Goal: Task Accomplishment & Management: Complete application form

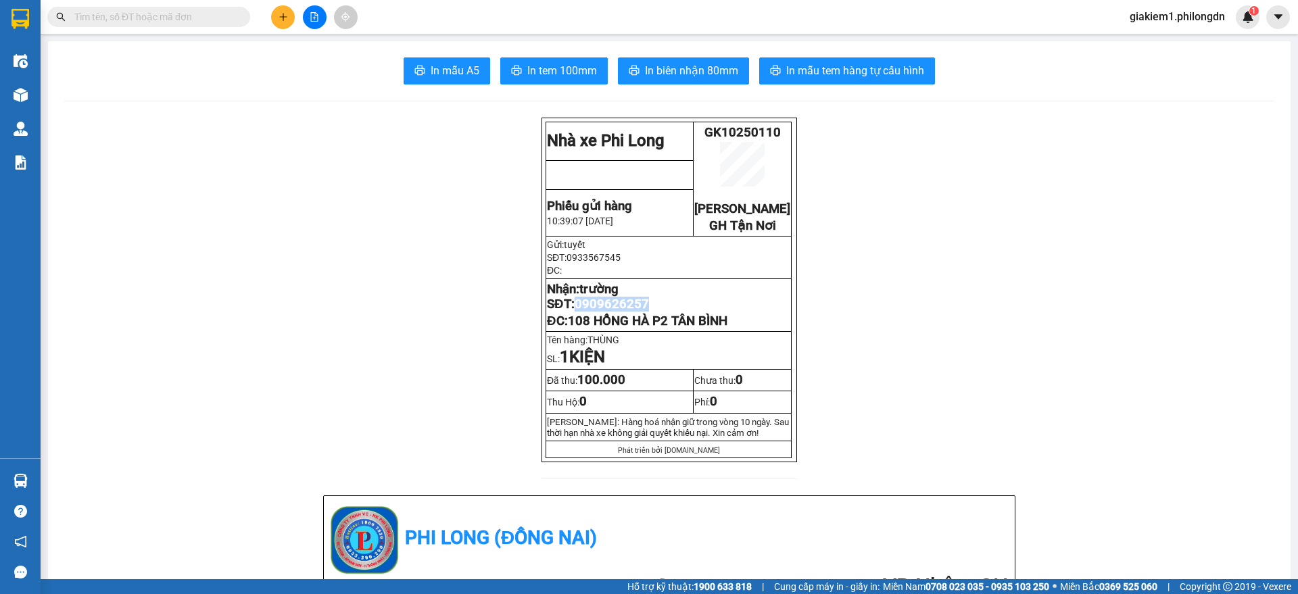
click at [281, 12] on icon "plus" at bounding box center [282, 16] width 9 height 9
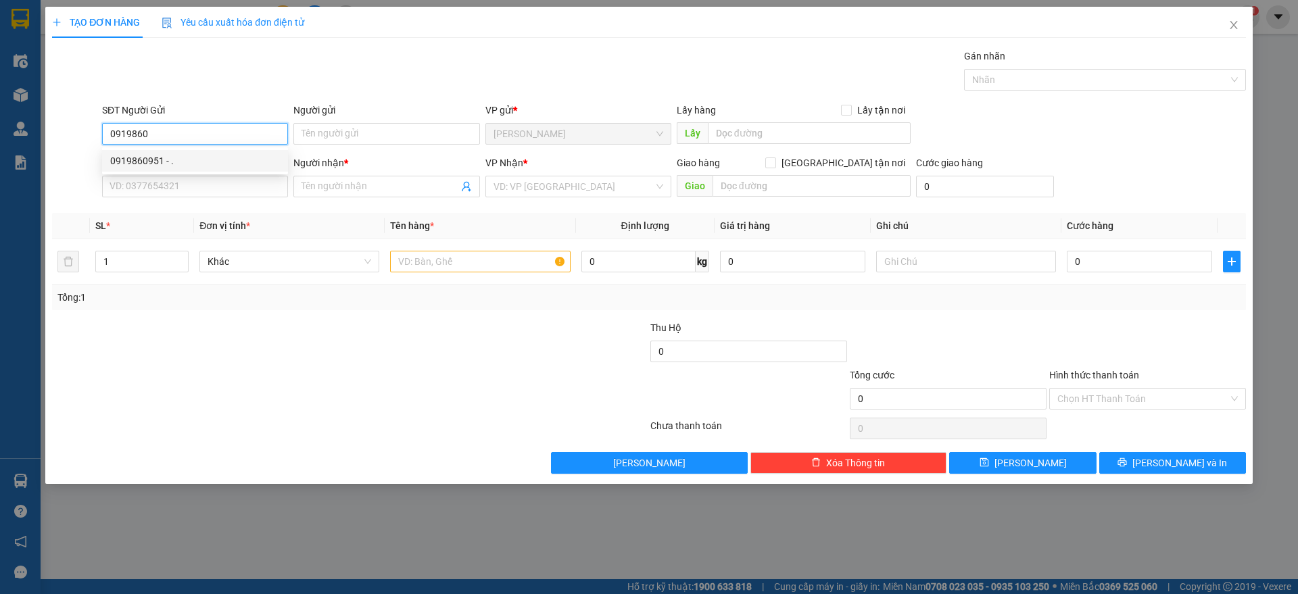
click at [249, 155] on div "0919860951 - ." at bounding box center [195, 160] width 170 height 15
type input "0919860951"
type input "."
type input "0386187005"
type input "[PERSON_NAME]"
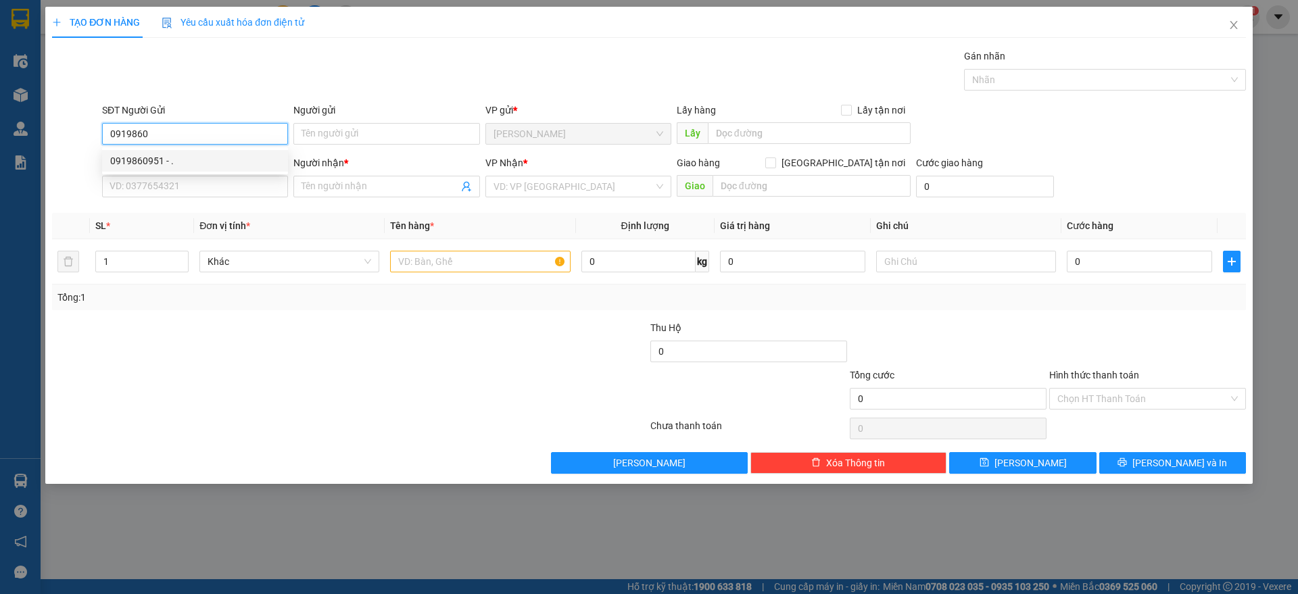
type input "BÁCH KHOA"
type input "40.000"
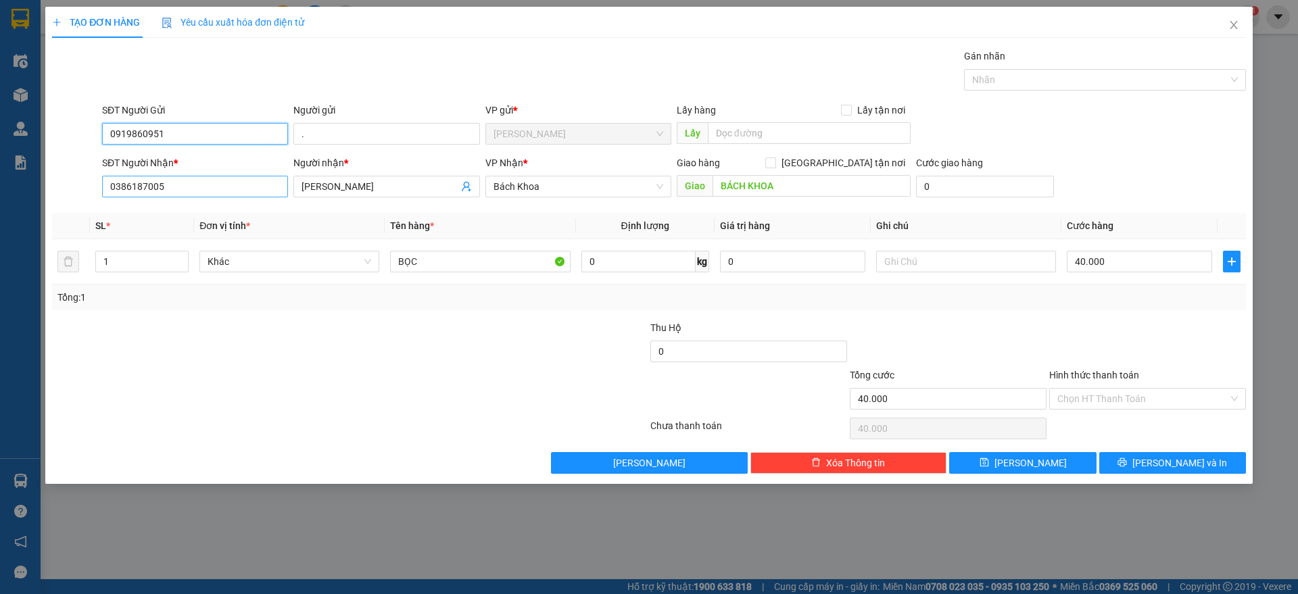
type input "0919860951"
click at [245, 192] on input "0386187005" at bounding box center [195, 187] width 186 height 22
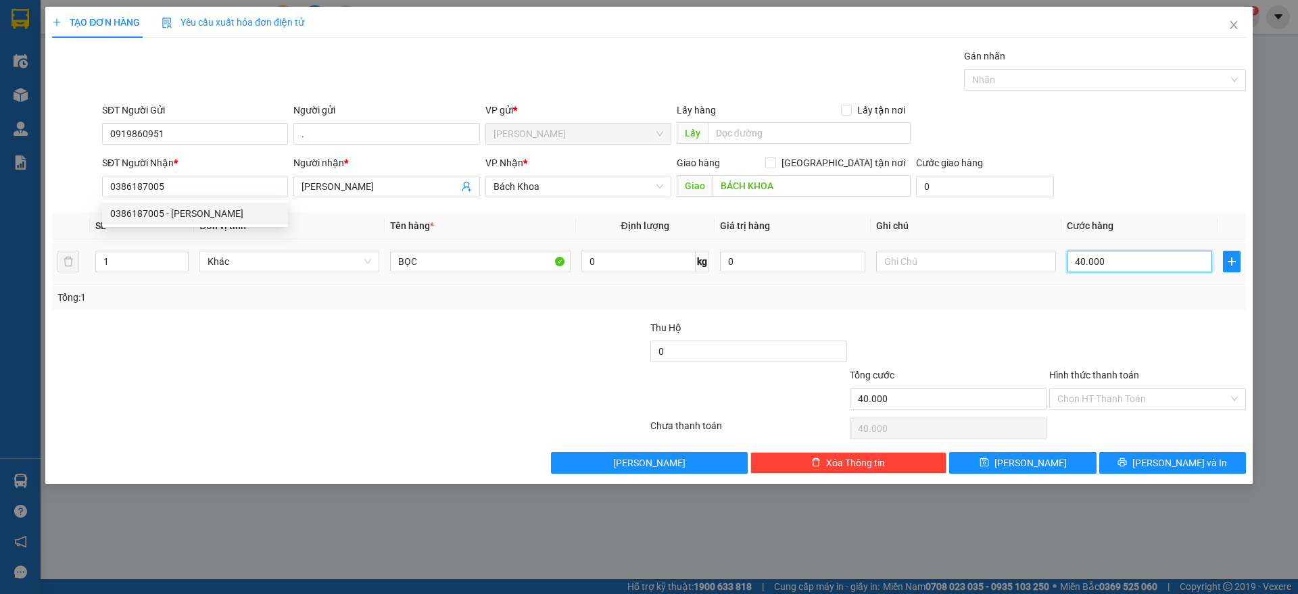
click at [1112, 262] on input "40.000" at bounding box center [1138, 262] width 145 height 22
type input "3"
type input "30"
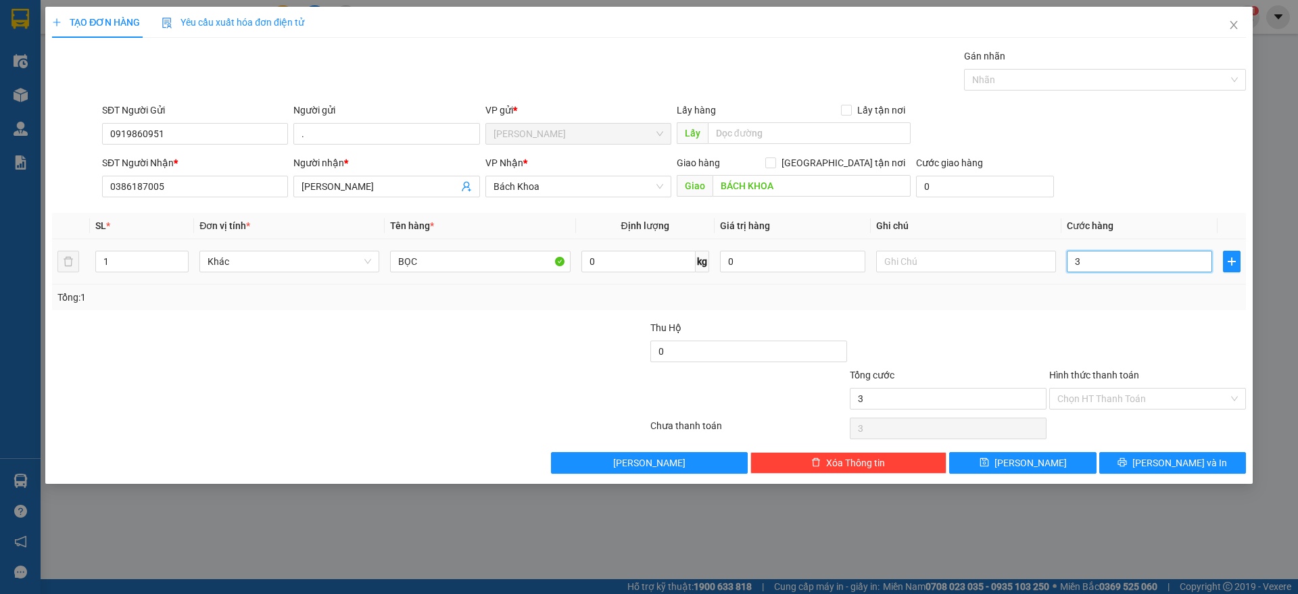
type input "30"
type input "300"
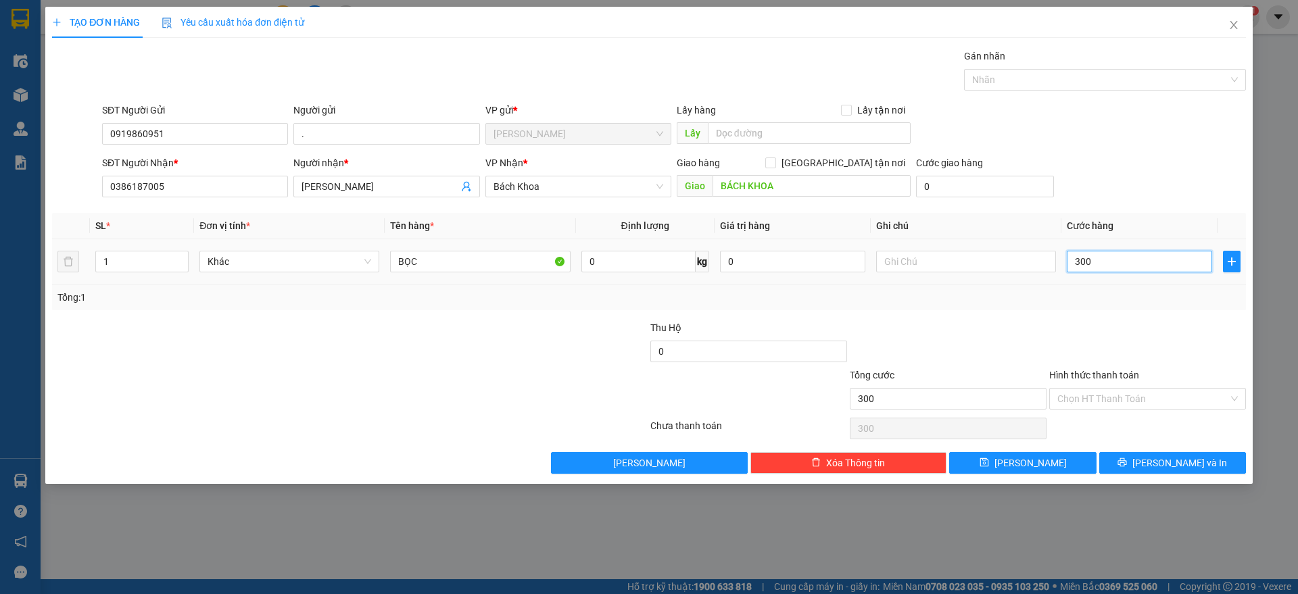
type input "3.000"
type input "30.000"
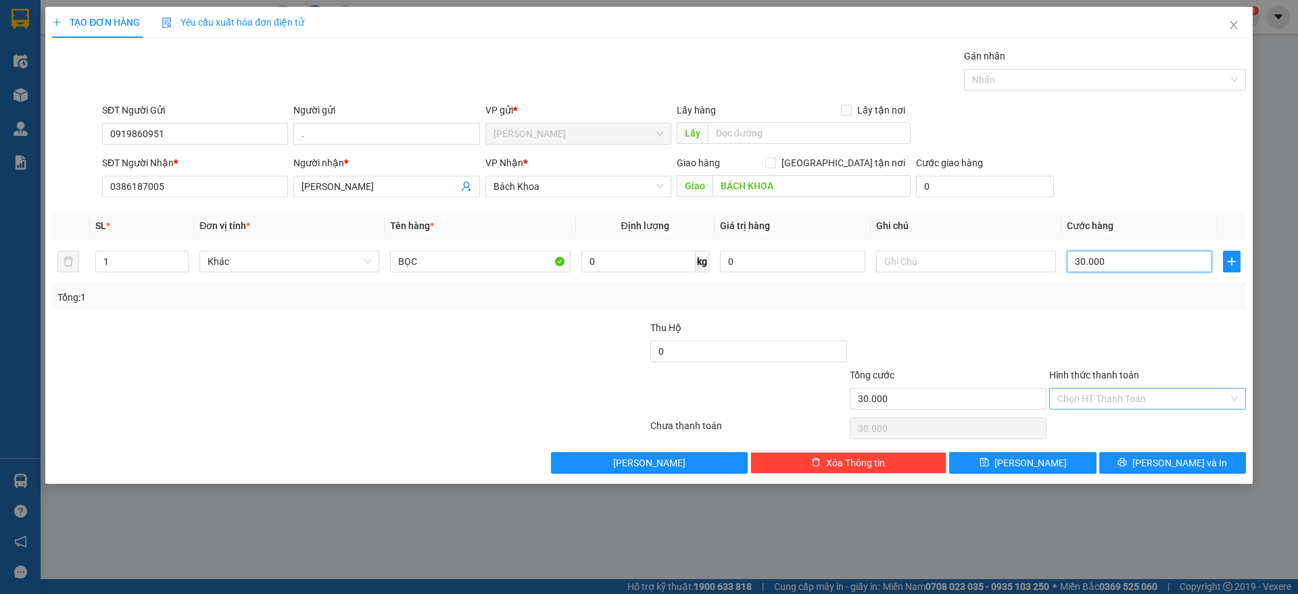
type input "30.000"
click at [1111, 399] on input "Hình thức thanh toán" at bounding box center [1142, 399] width 171 height 20
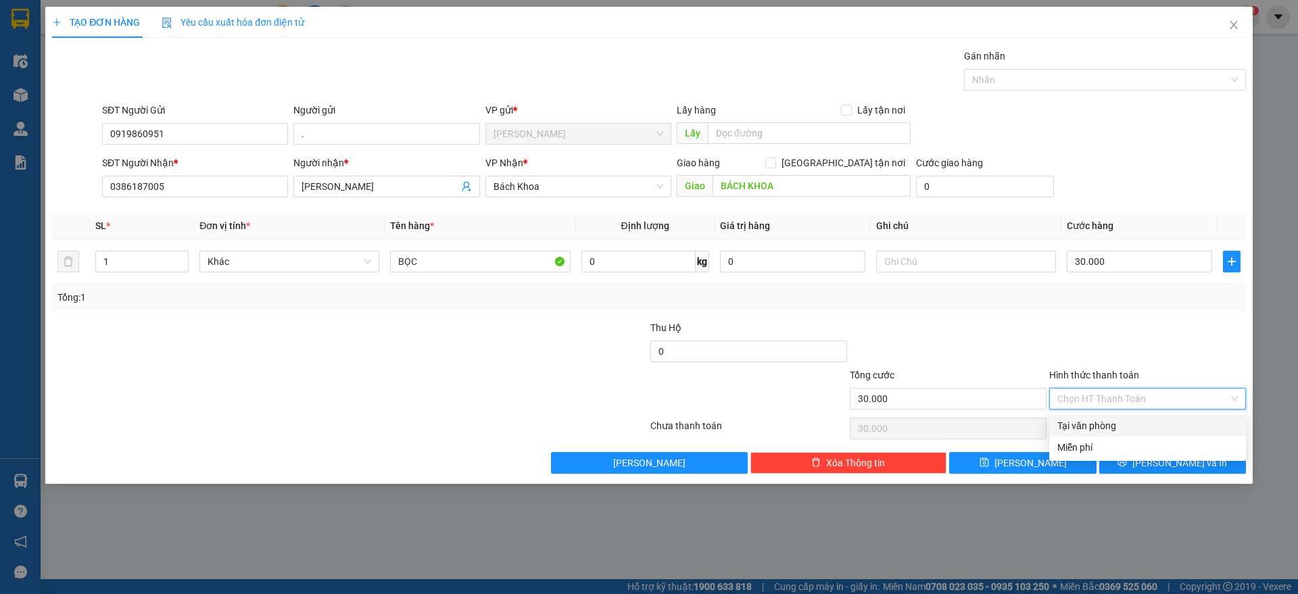
click at [1118, 428] on div "Tại văn phòng" at bounding box center [1147, 425] width 180 height 15
type input "0"
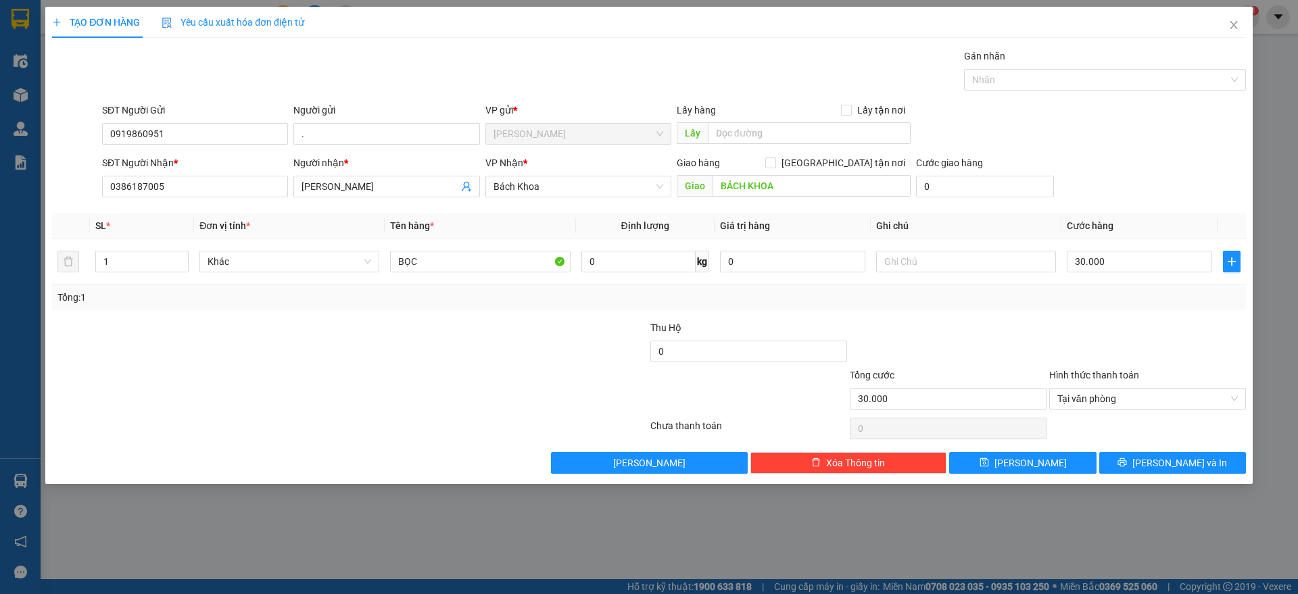
click at [1174, 425] on div at bounding box center [1146, 428] width 199 height 27
click at [1169, 470] on button "[PERSON_NAME] và In" at bounding box center [1172, 463] width 147 height 22
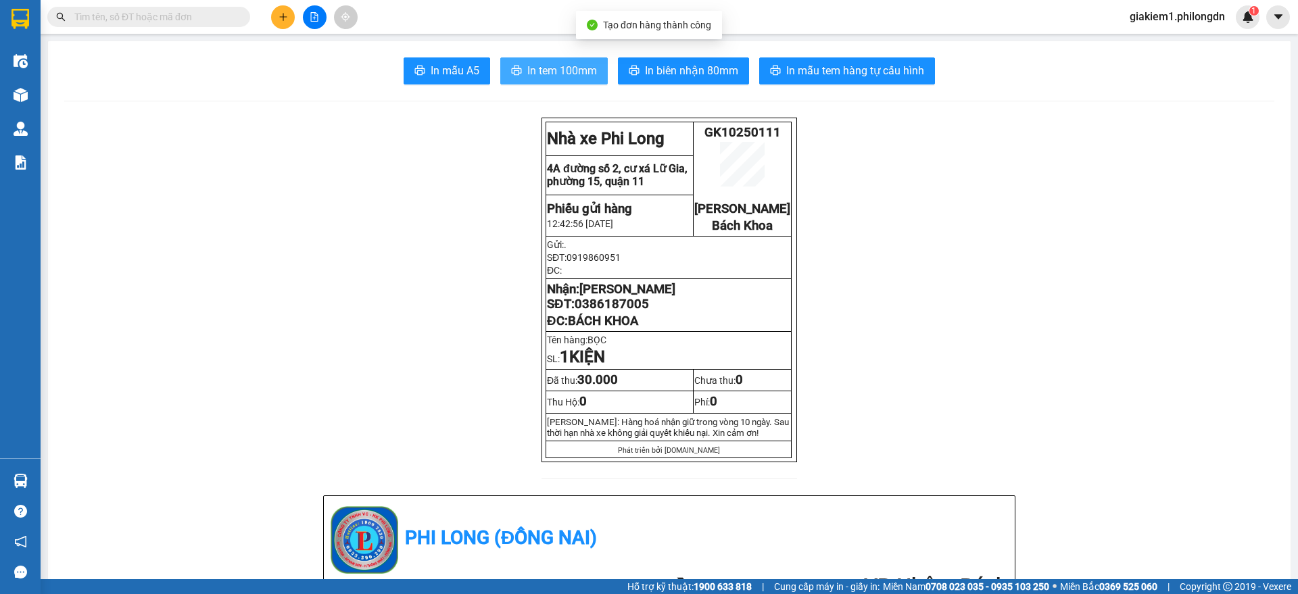
click at [593, 73] on button "In tem 100mm" at bounding box center [553, 70] width 107 height 27
click at [622, 312] on span "0386187005" at bounding box center [611, 304] width 74 height 15
copy span "0386187005"
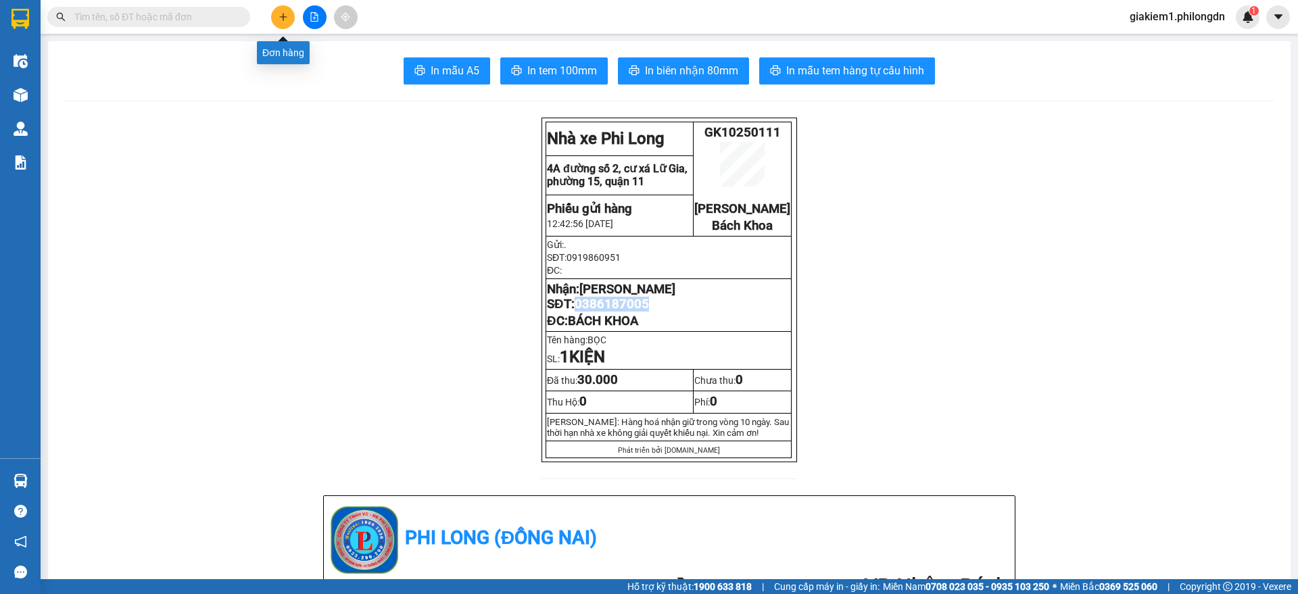
click at [276, 11] on button at bounding box center [283, 17] width 24 height 24
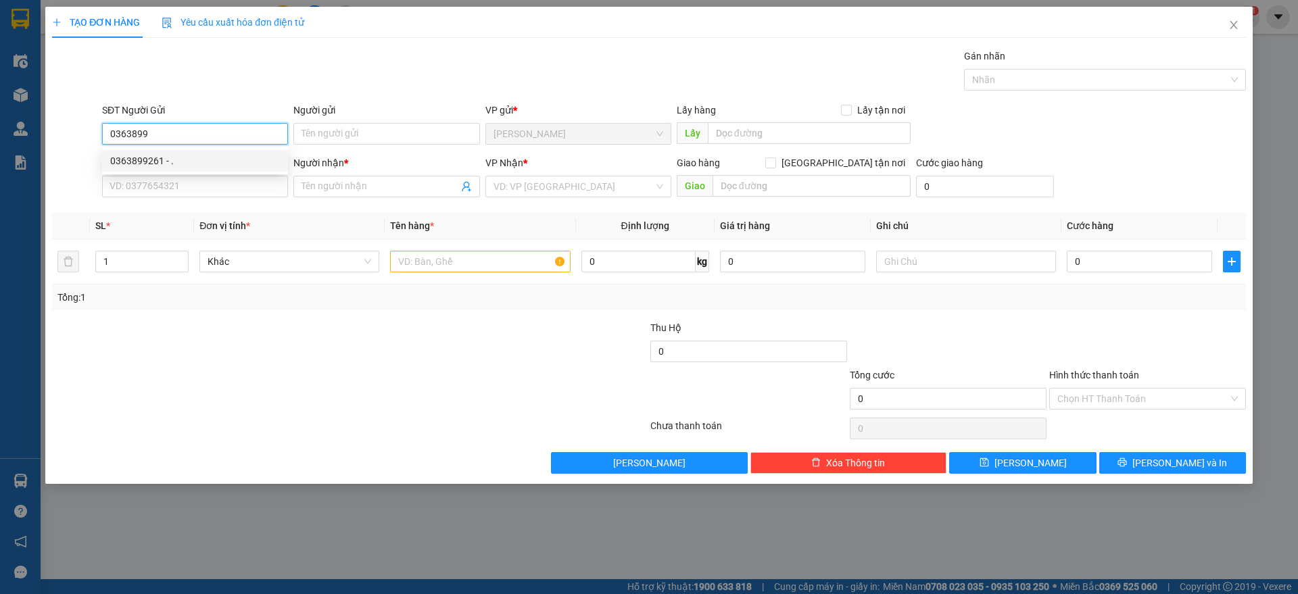
click at [228, 159] on div "0363899261 - ." at bounding box center [195, 160] width 170 height 15
type input "0363899261"
type input "."
type input "0348614591"
type input "AN"
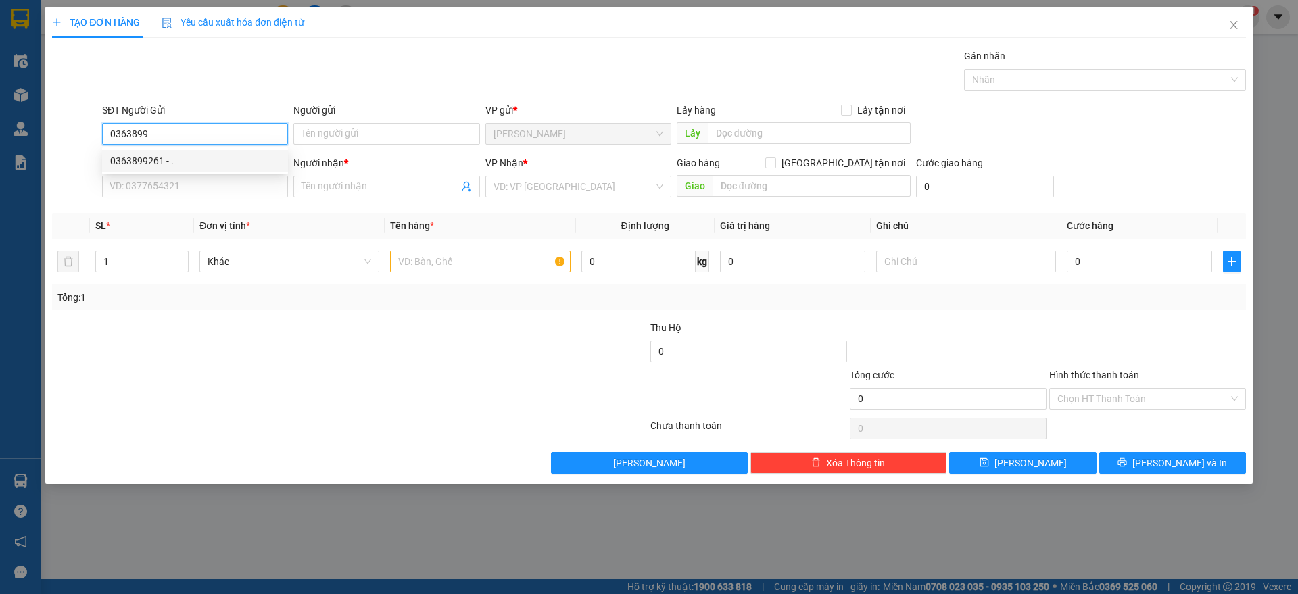
type input "BÁCH KHOA"
type input "30.000"
type input "0363899261"
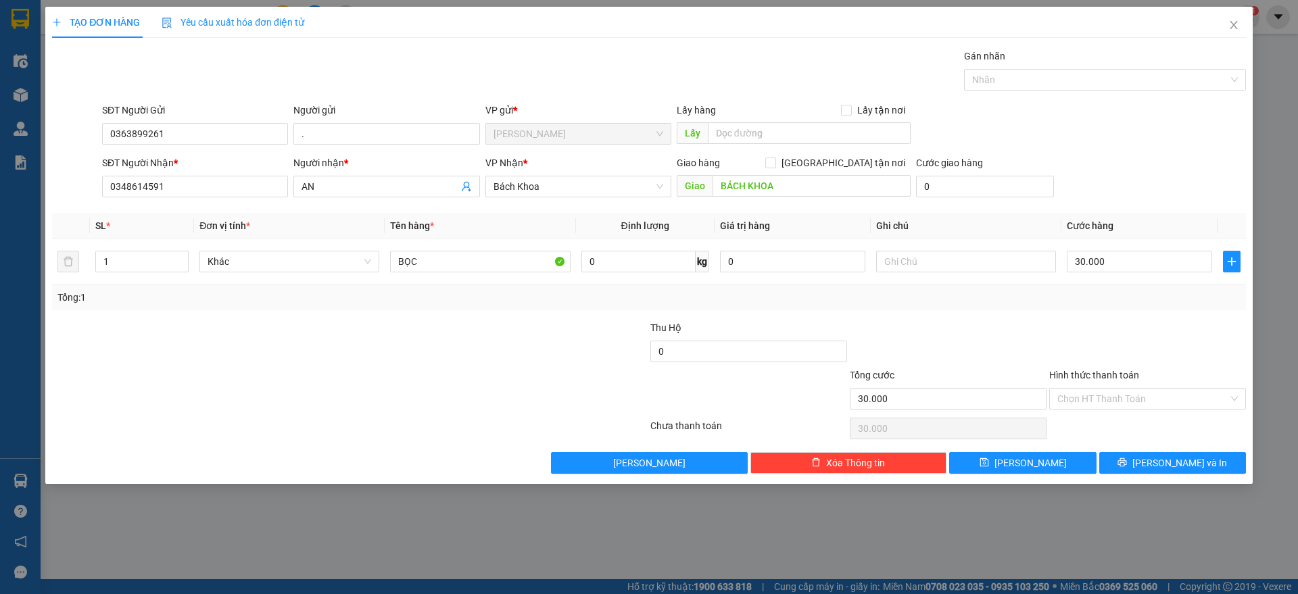
click at [215, 197] on div "SĐT Người Nhận * 0348614591" at bounding box center [195, 178] width 186 height 47
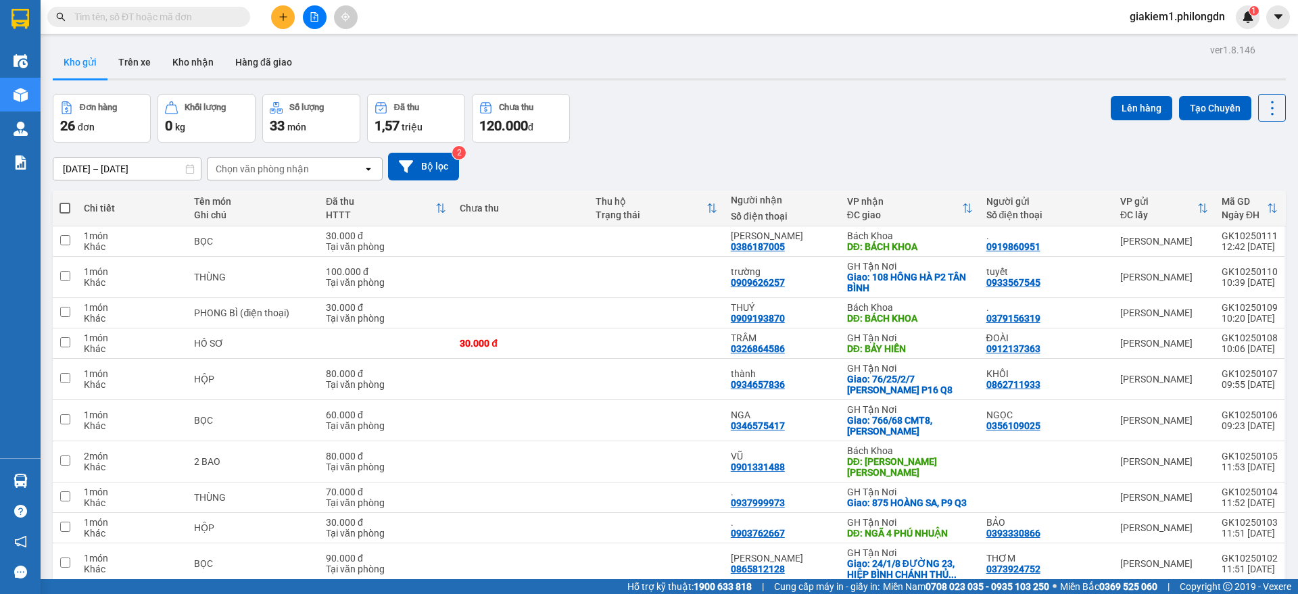
click at [291, 7] on div at bounding box center [314, 17] width 101 height 24
click at [282, 9] on button at bounding box center [283, 17] width 24 height 24
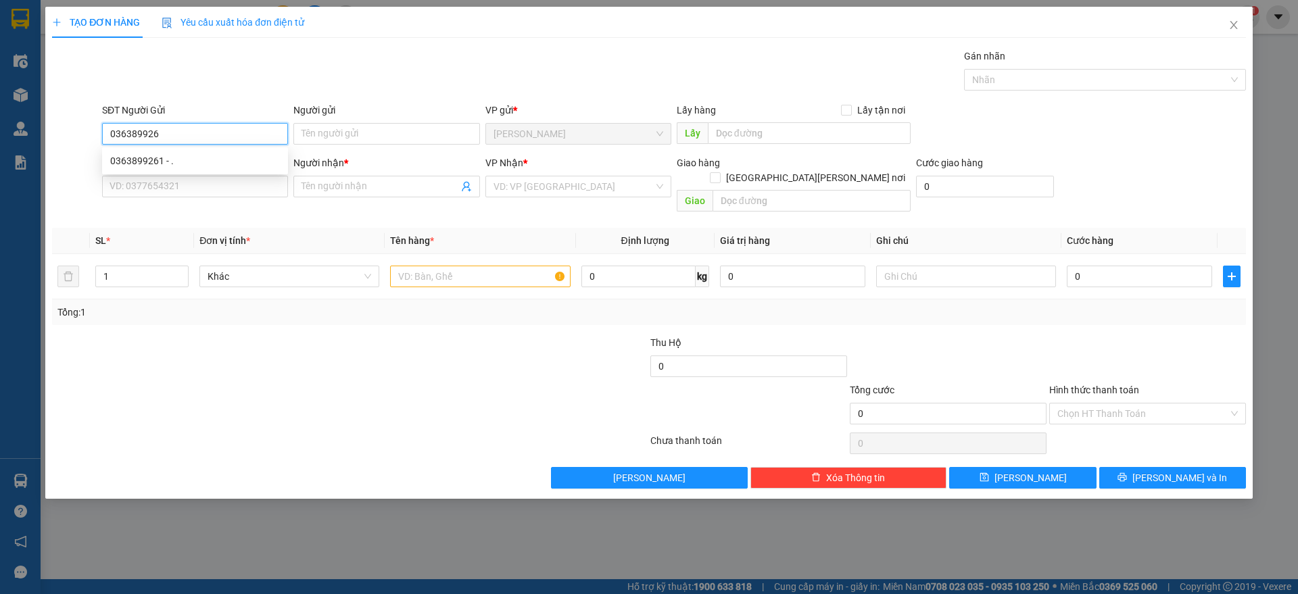
type input "0363899261"
click at [269, 153] on div "0363899261 - ." at bounding box center [195, 160] width 170 height 15
type input "."
type input "0348614591"
type input "AN"
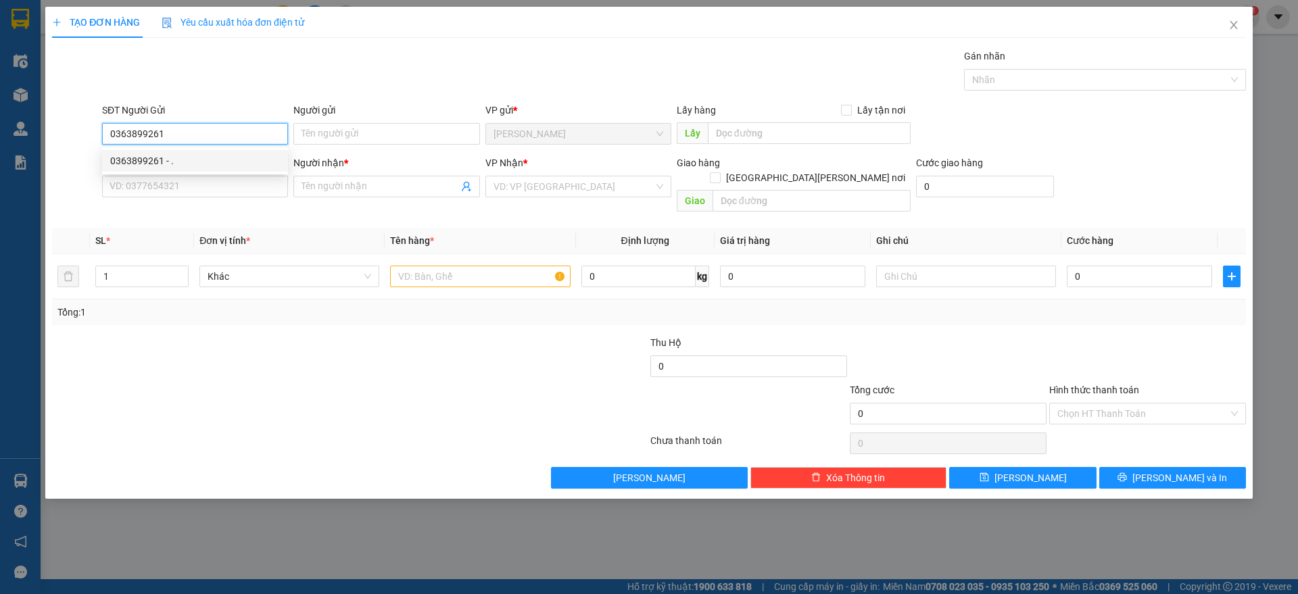
type input "BÁCH KHOA"
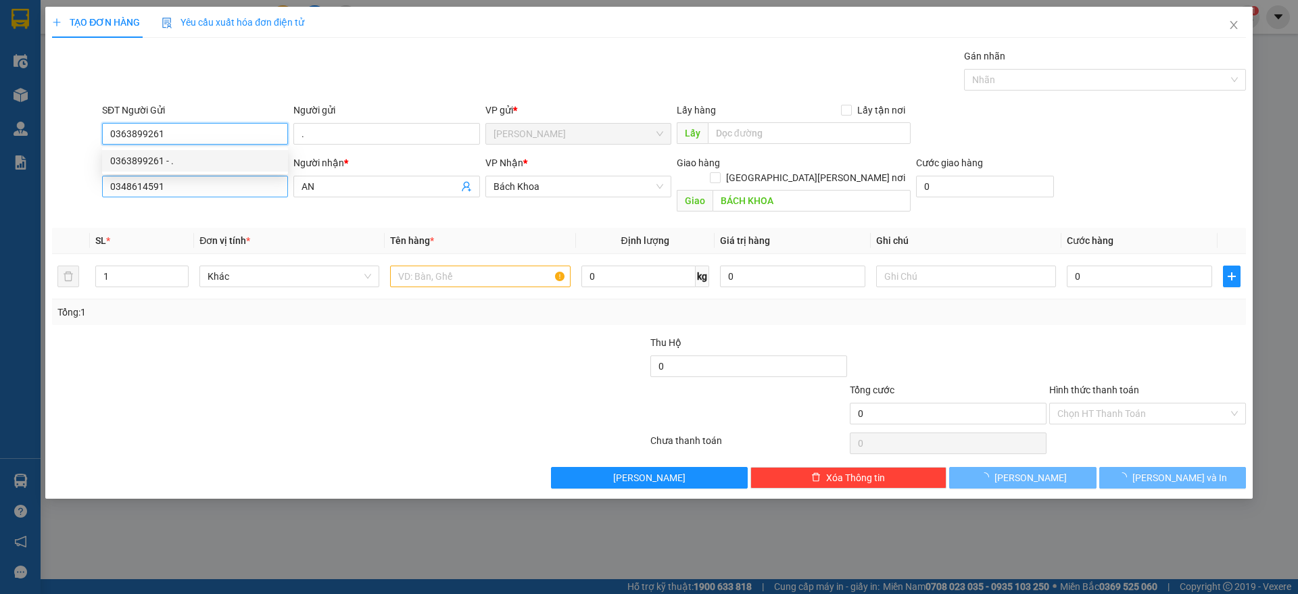
type input "30.000"
type input "0363899261"
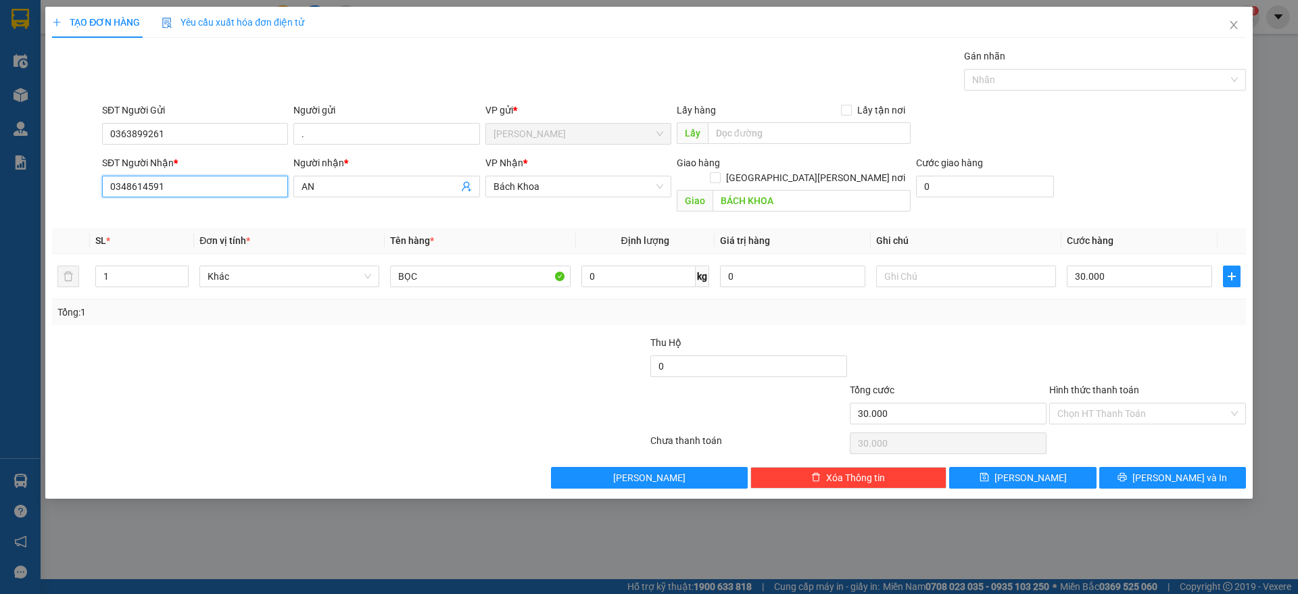
click at [260, 193] on input "0348614591" at bounding box center [195, 187] width 186 height 22
click at [130, 186] on input "0399993894" at bounding box center [195, 187] width 186 height 22
type input "0399993894"
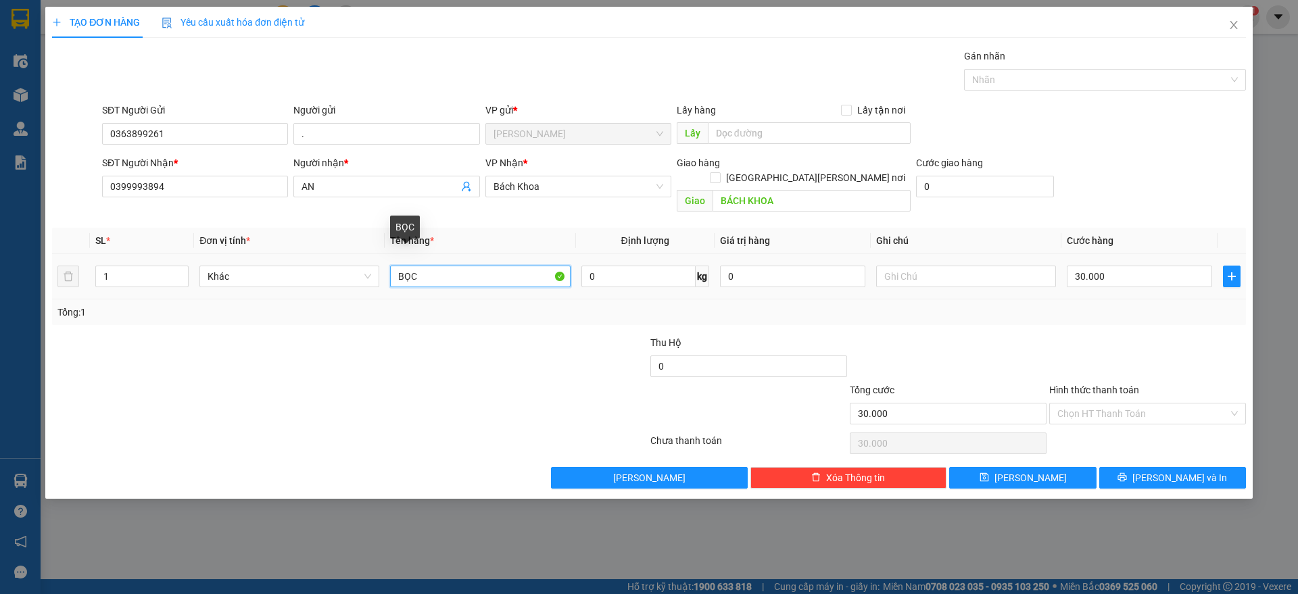
click at [465, 266] on input "BỌC" at bounding box center [480, 277] width 180 height 22
type input "thùng"
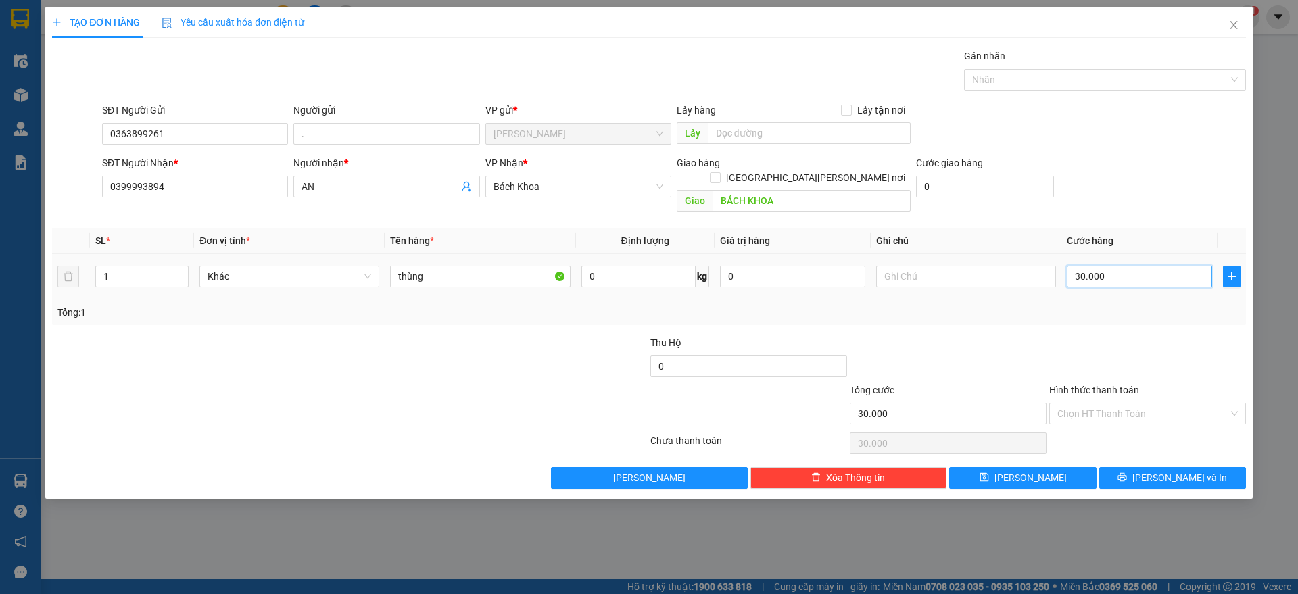
click at [1175, 266] on input "30.000" at bounding box center [1138, 277] width 145 height 22
click at [1184, 470] on span "[PERSON_NAME] và In" at bounding box center [1179, 477] width 95 height 15
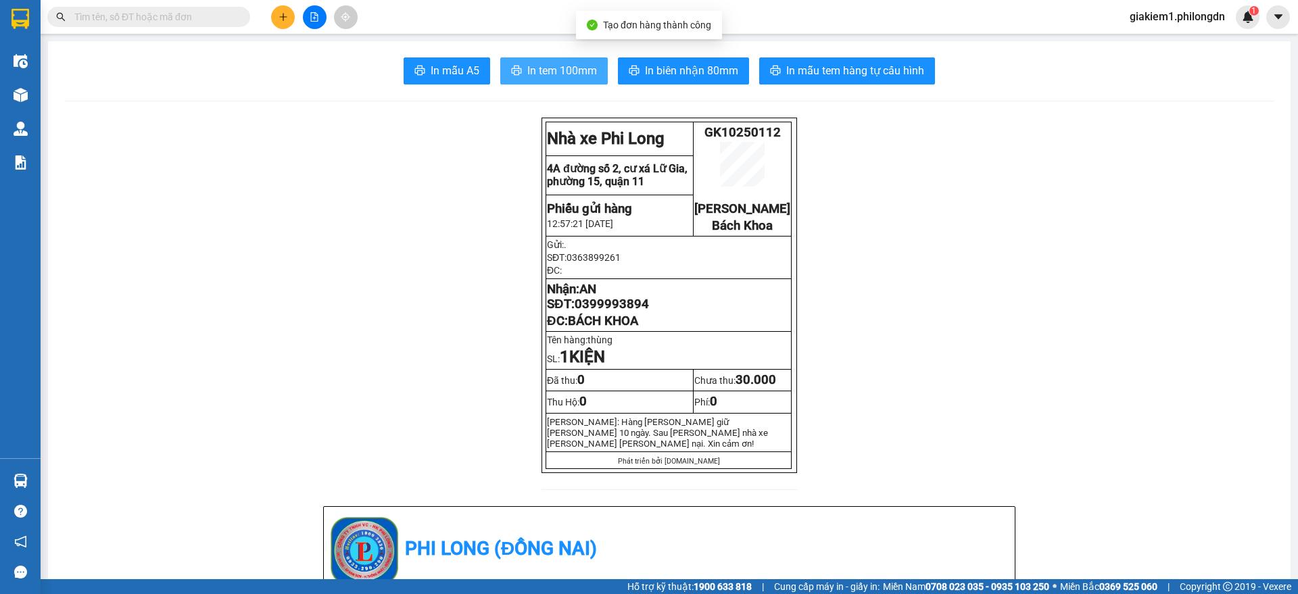
click at [582, 70] on span "In tem 100mm" at bounding box center [562, 70] width 70 height 17
click at [619, 312] on span "0399993894" at bounding box center [611, 304] width 74 height 15
copy span "0399993894"
click at [229, 18] on input "text" at bounding box center [153, 16] width 159 height 15
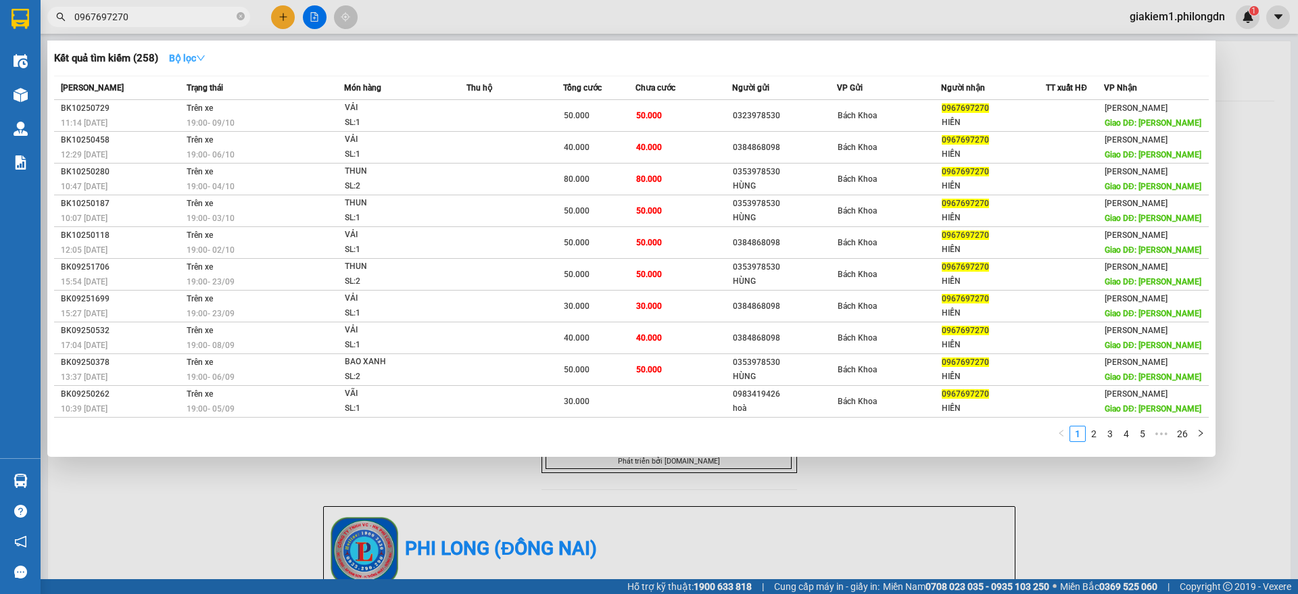
type input "0967697270"
click at [199, 59] on strong "Bộ lọc" at bounding box center [187, 58] width 36 height 11
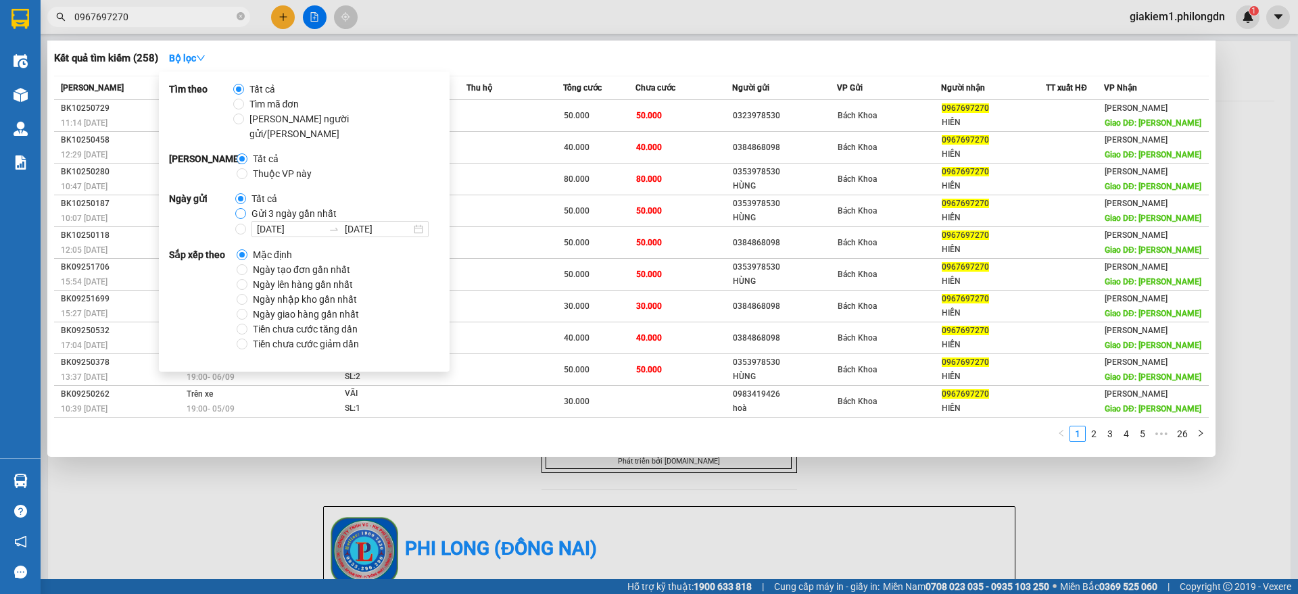
click at [243, 206] on label "Gửi 3 ngày gần nhất" at bounding box center [288, 213] width 107 height 15
click at [243, 208] on input "Gửi 3 ngày gần nhất" at bounding box center [240, 213] width 11 height 11
radio input "true"
radio input "false"
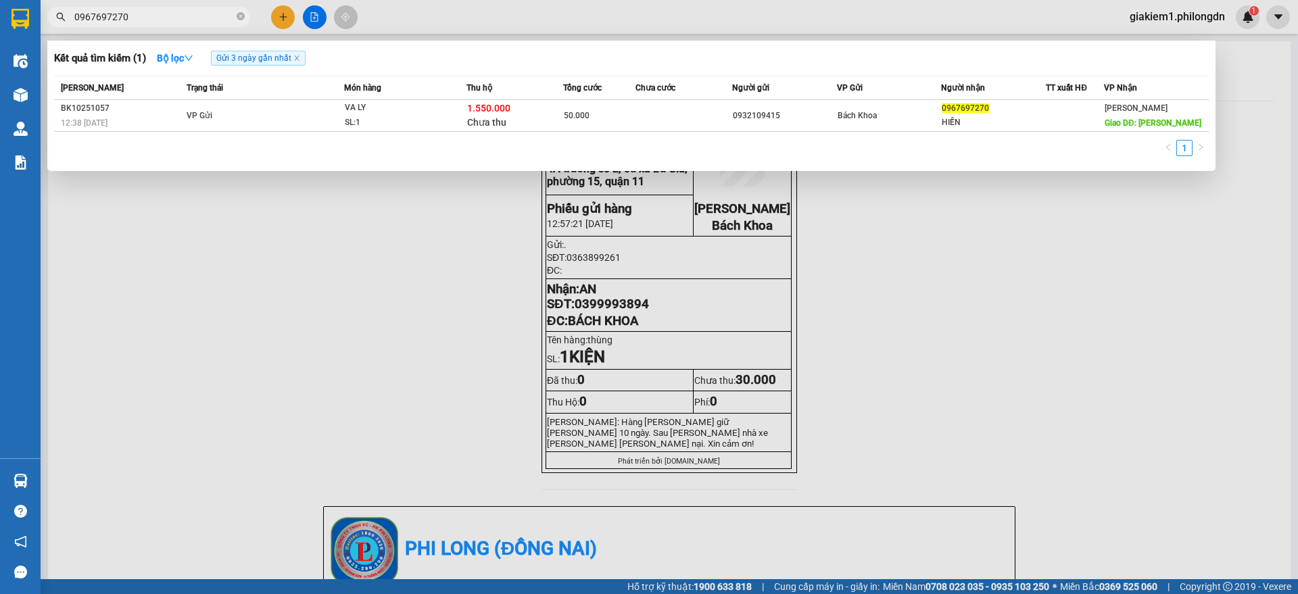
click at [689, 141] on div "1" at bounding box center [631, 152] width 1154 height 24
drag, startPoint x: 366, startPoint y: 355, endPoint x: 352, endPoint y: 389, distance: 36.6
click at [361, 357] on div at bounding box center [649, 297] width 1298 height 594
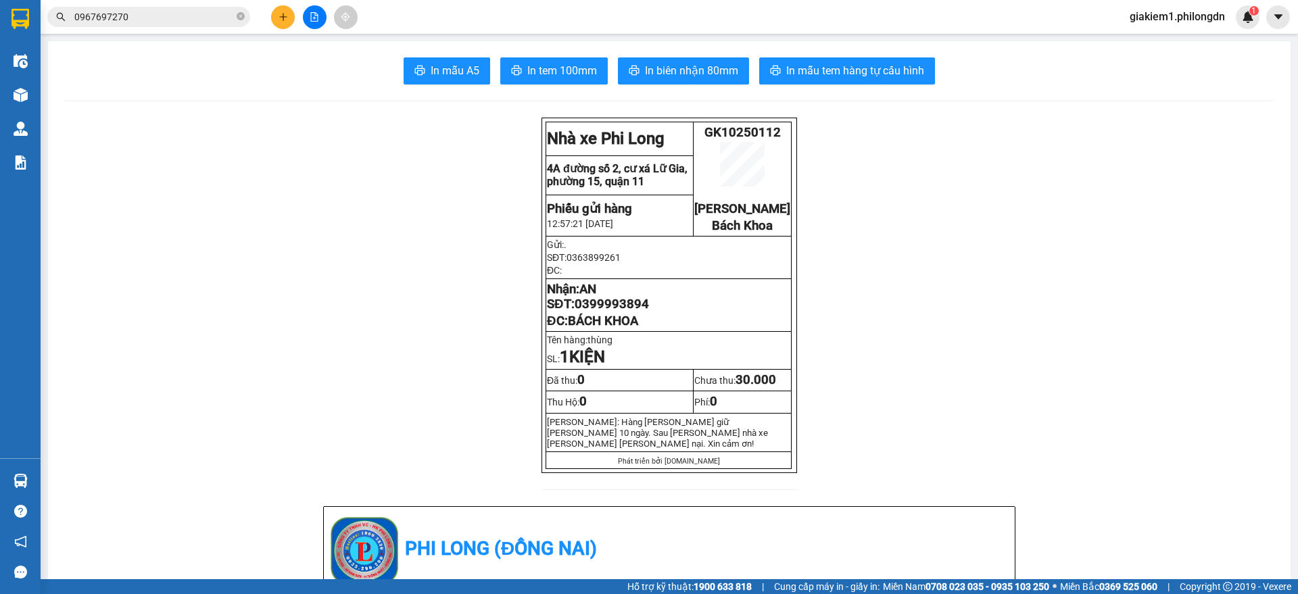
click at [177, 22] on input "0967697270" at bounding box center [153, 16] width 159 height 15
